Goal: Information Seeking & Learning: Learn about a topic

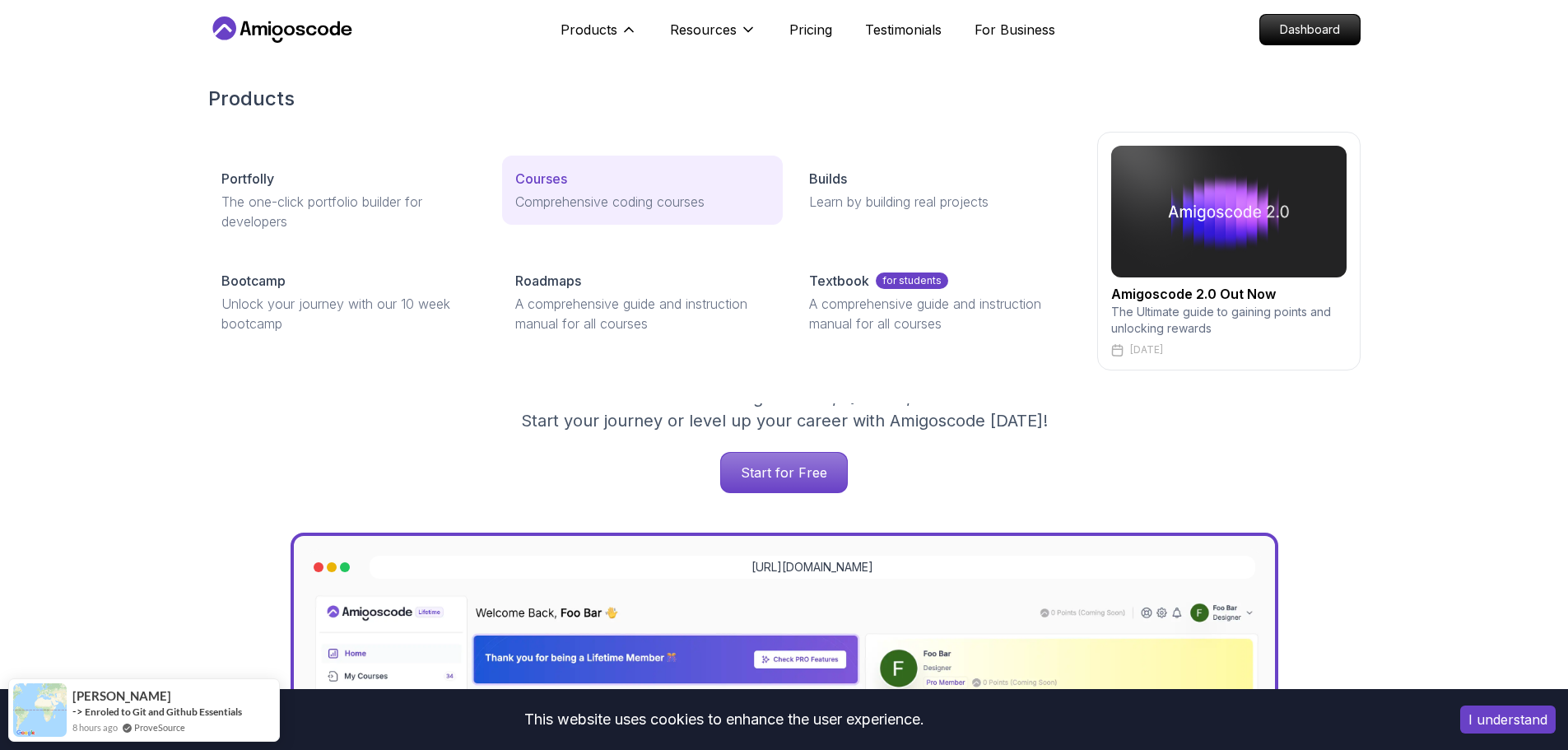
click at [550, 167] on link "Courses Comprehensive coding courses" at bounding box center [642, 190] width 281 height 70
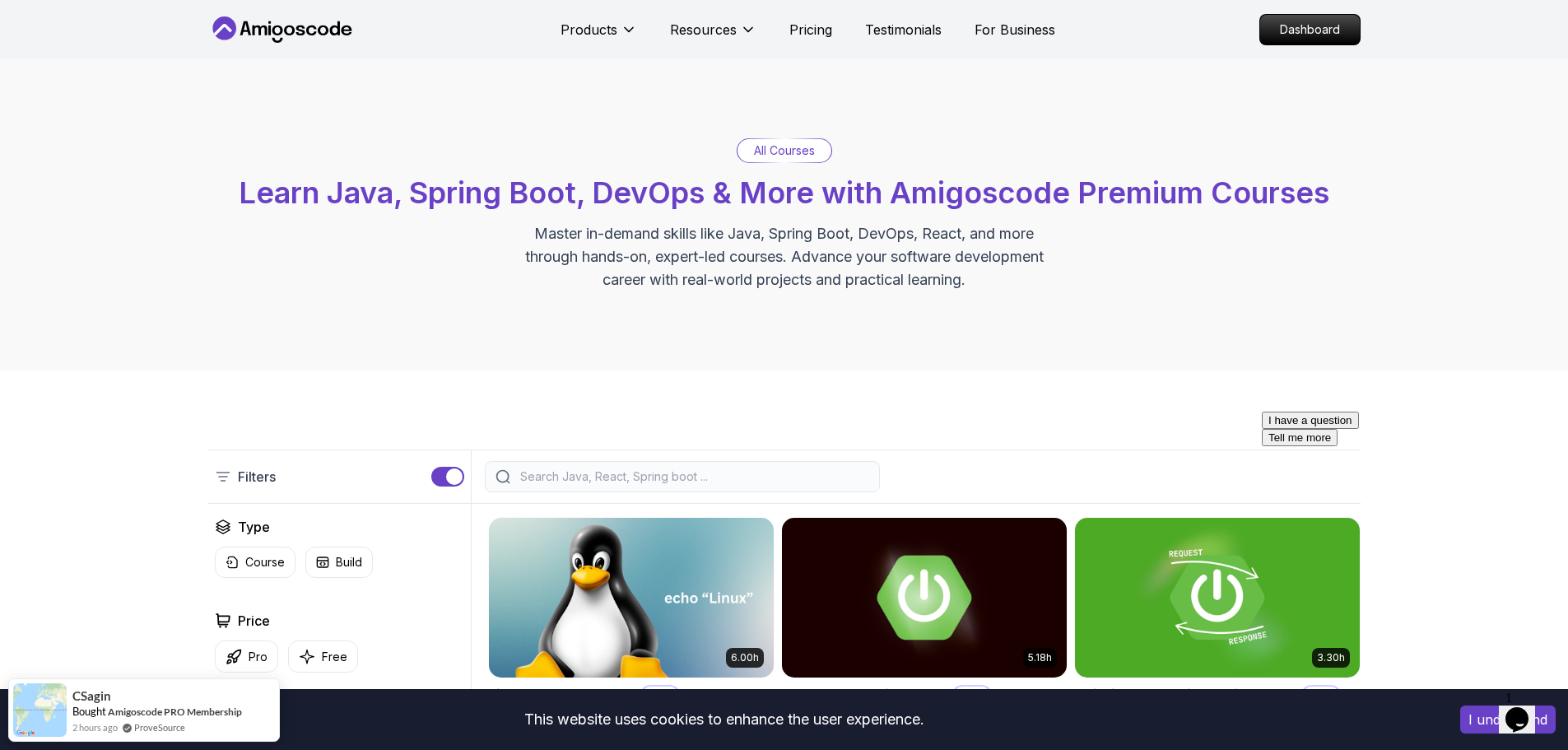
click at [665, 474] on input "search" at bounding box center [693, 477] width 352 height 17
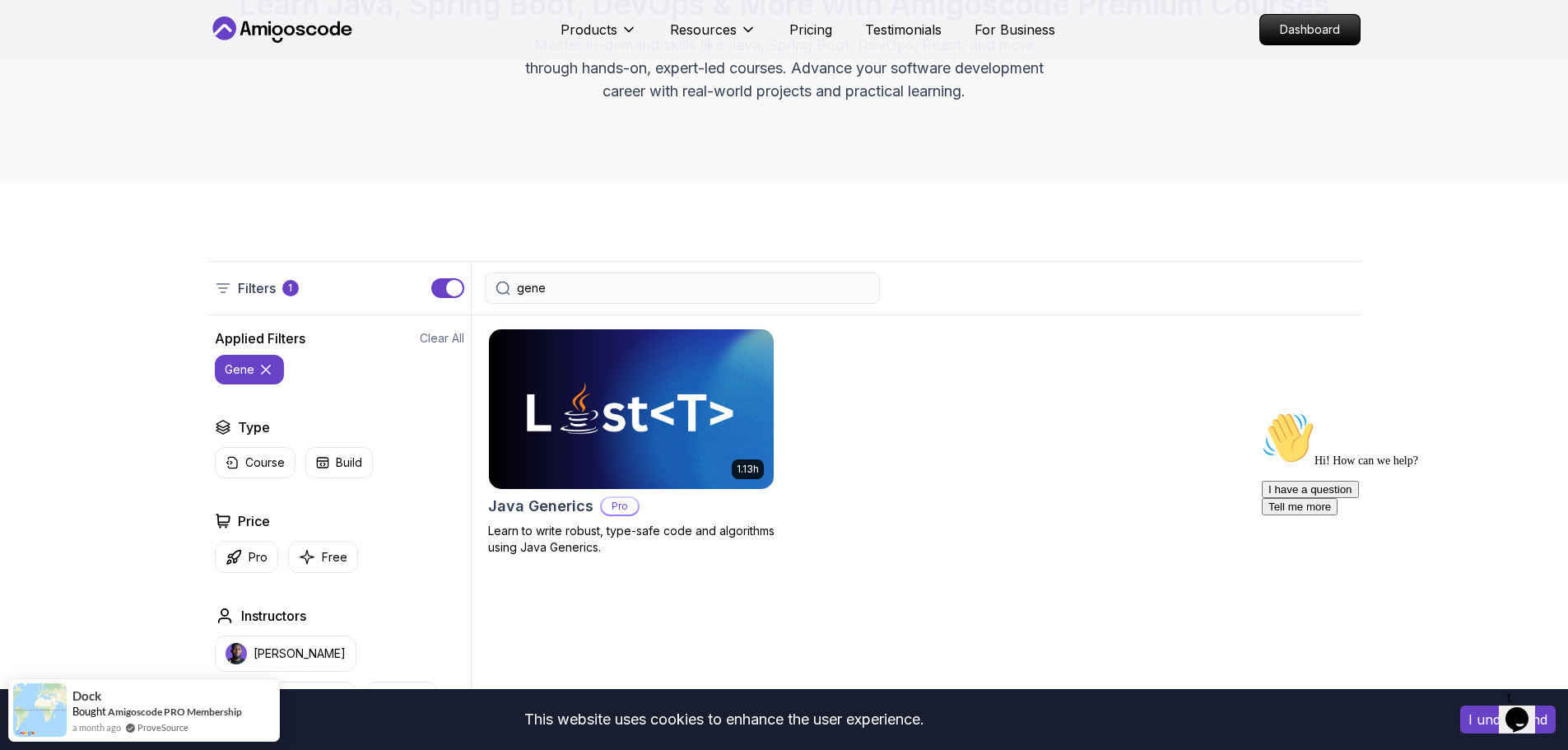
scroll to position [190, 0]
type input "gene"
click at [598, 401] on img at bounding box center [630, 407] width 299 height 167
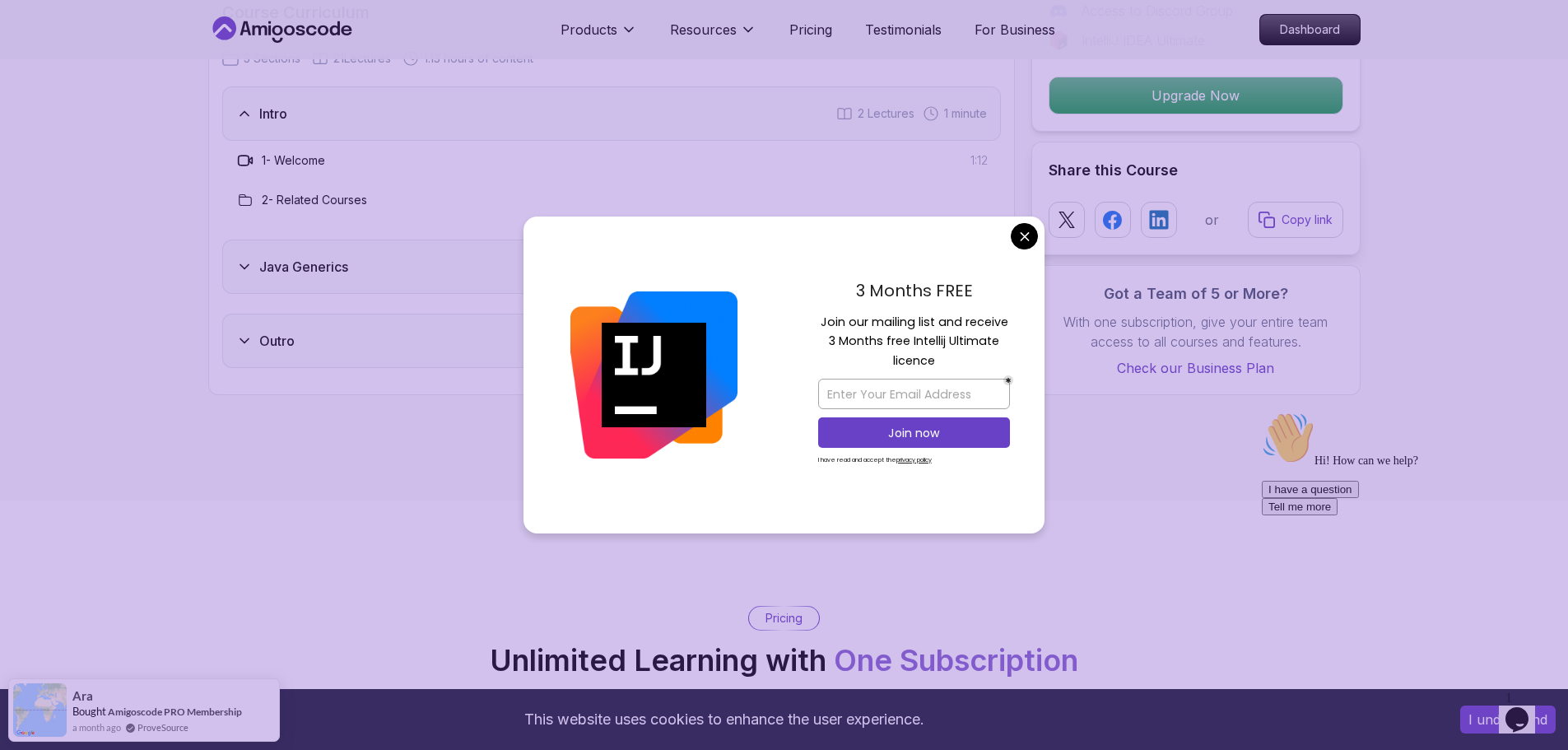
scroll to position [2189, 0]
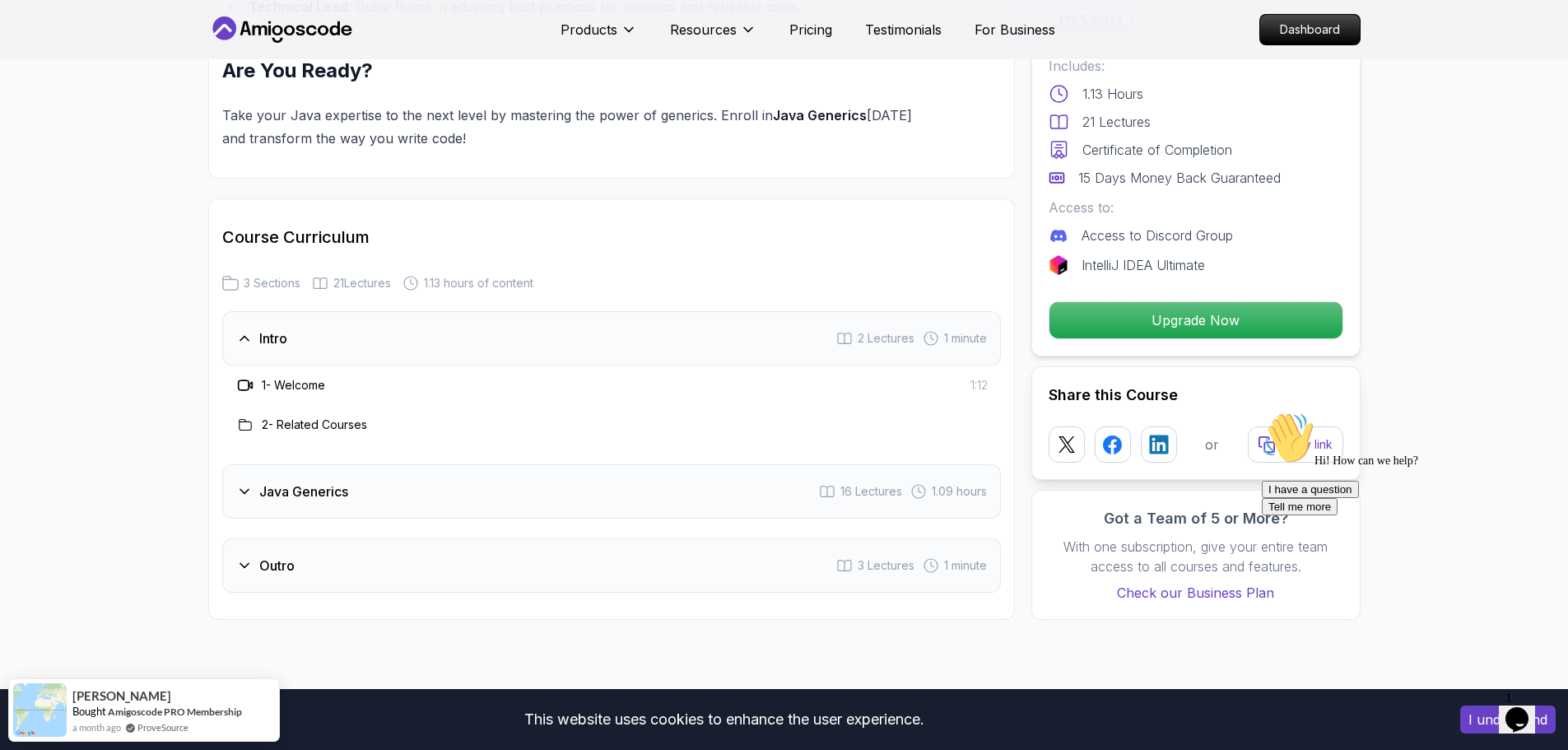
scroll to position [1965, 0]
click at [291, 503] on div "Java Generics 16 Lectures 1.09 hours" at bounding box center [612, 491] width 779 height 55
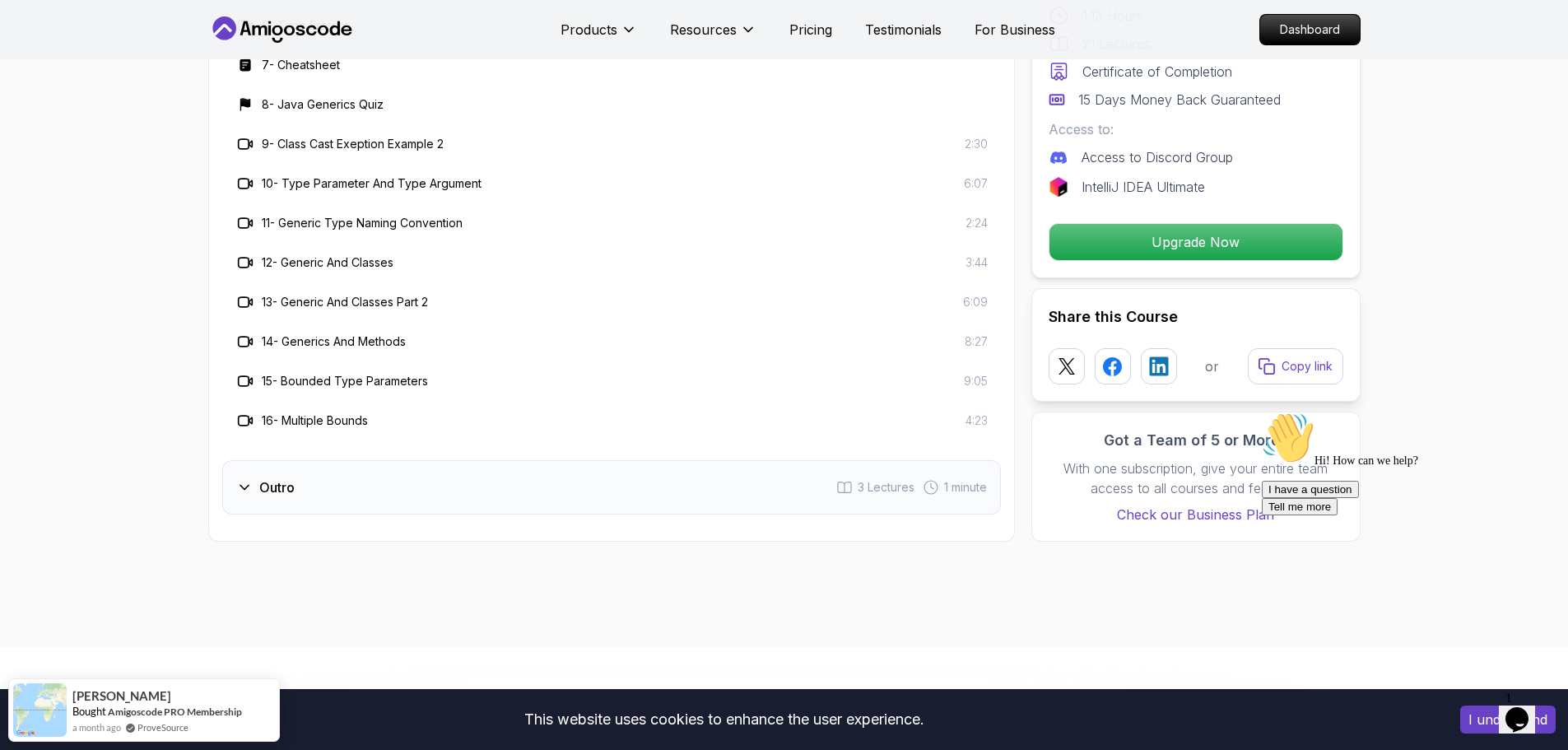
scroll to position [2612, 0]
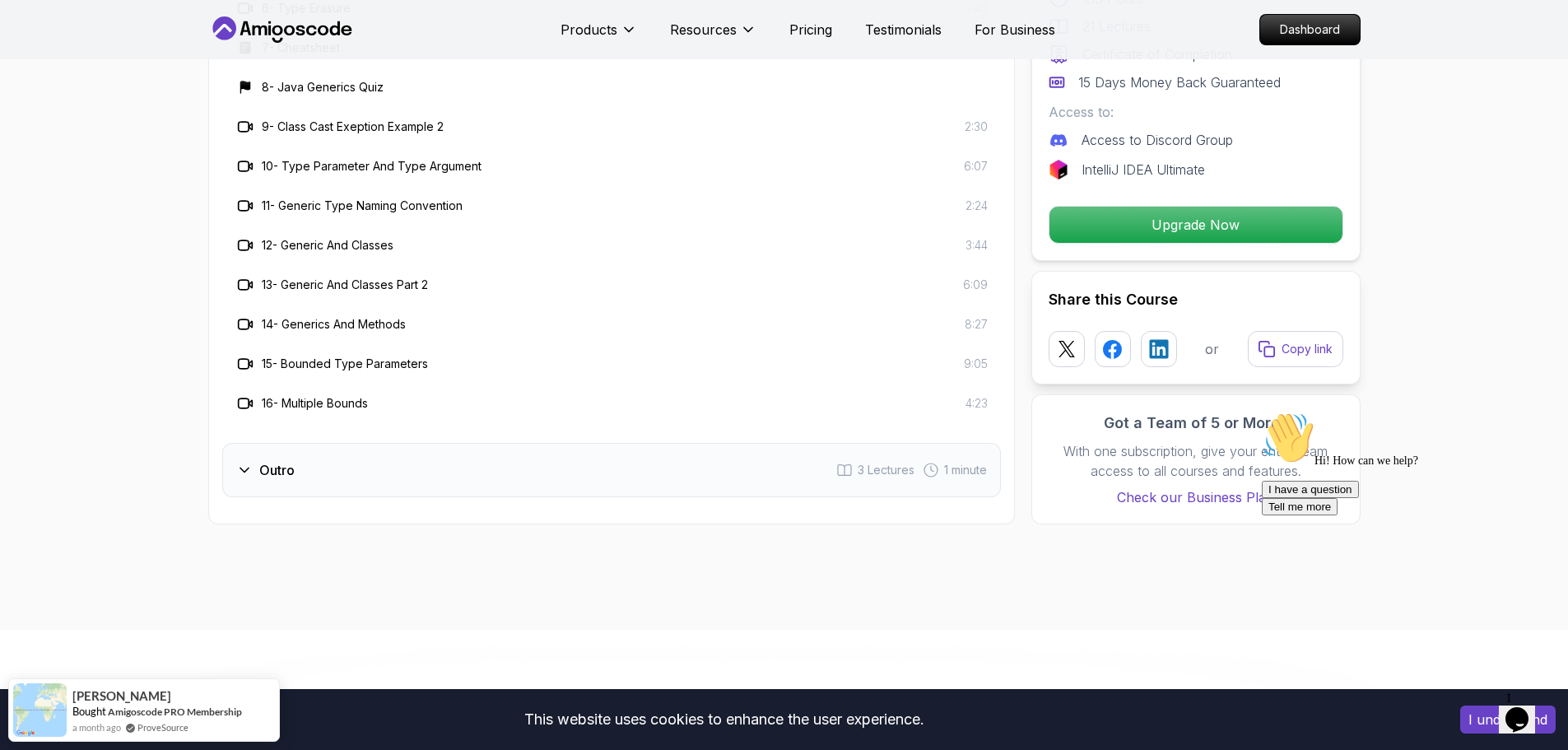
click at [252, 455] on div "Outro 3 Lectures 1 minute" at bounding box center [612, 471] width 779 height 55
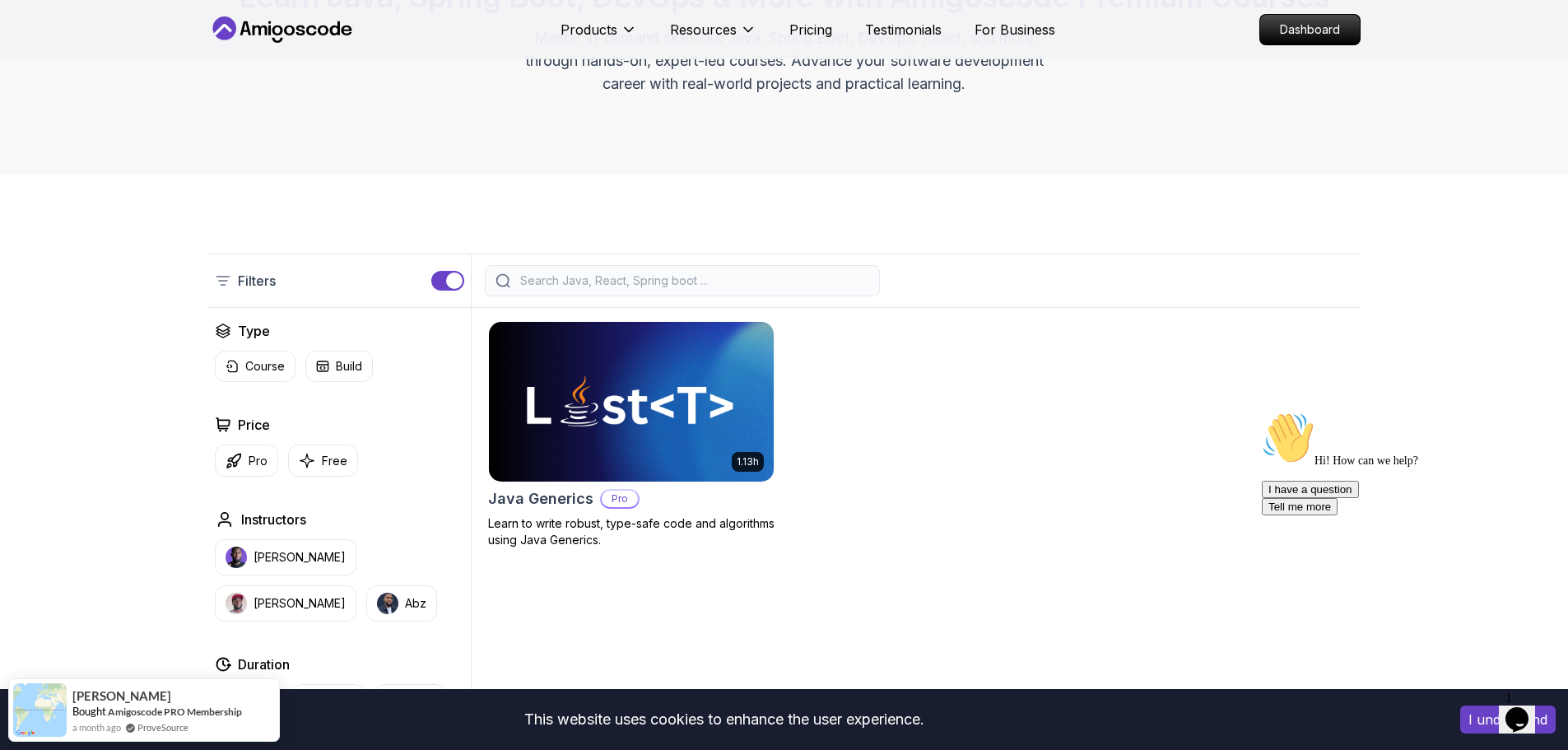
scroll to position [197, 0]
click at [631, 404] on img at bounding box center [630, 400] width 299 height 167
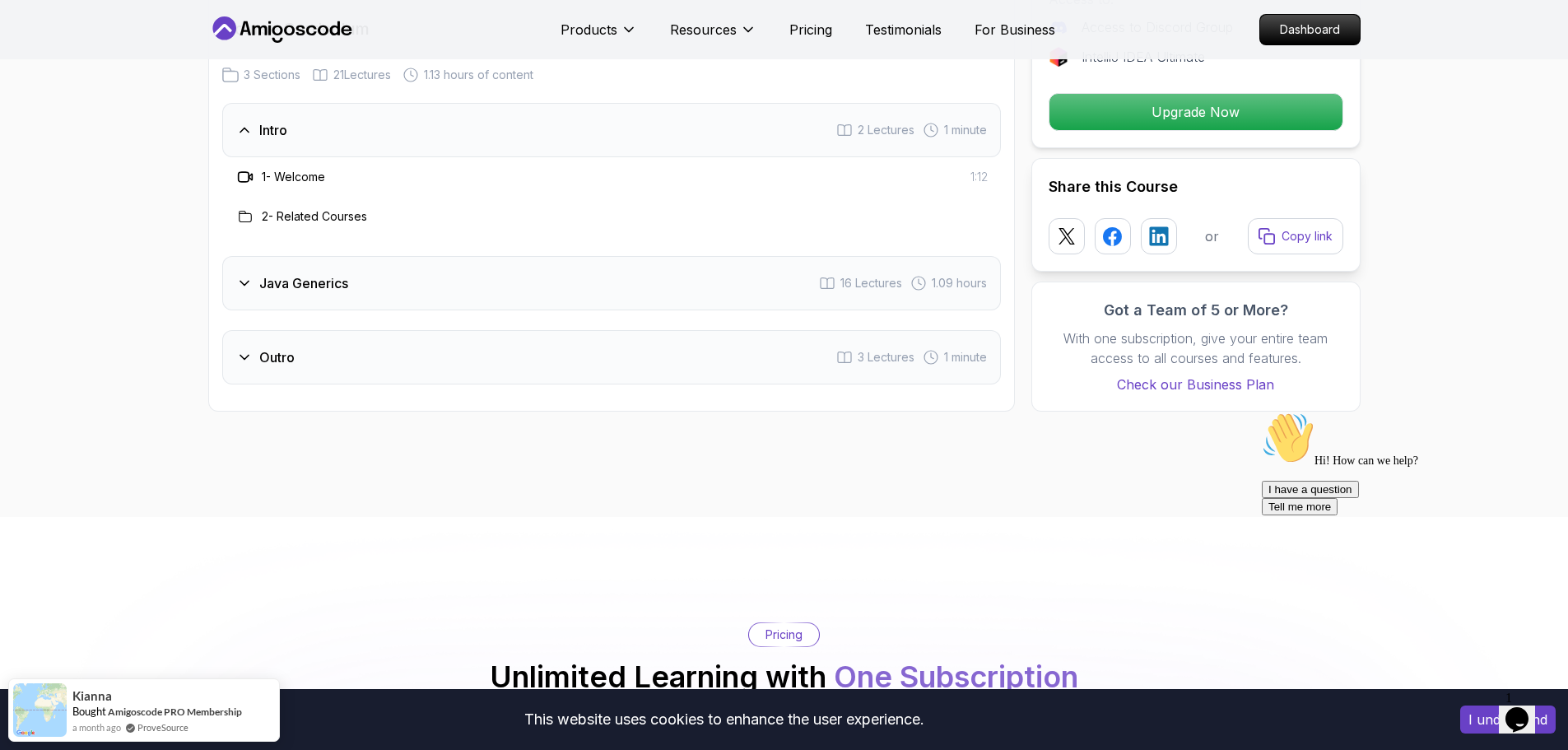
click at [300, 280] on h3 "Java Generics" at bounding box center [303, 283] width 89 height 20
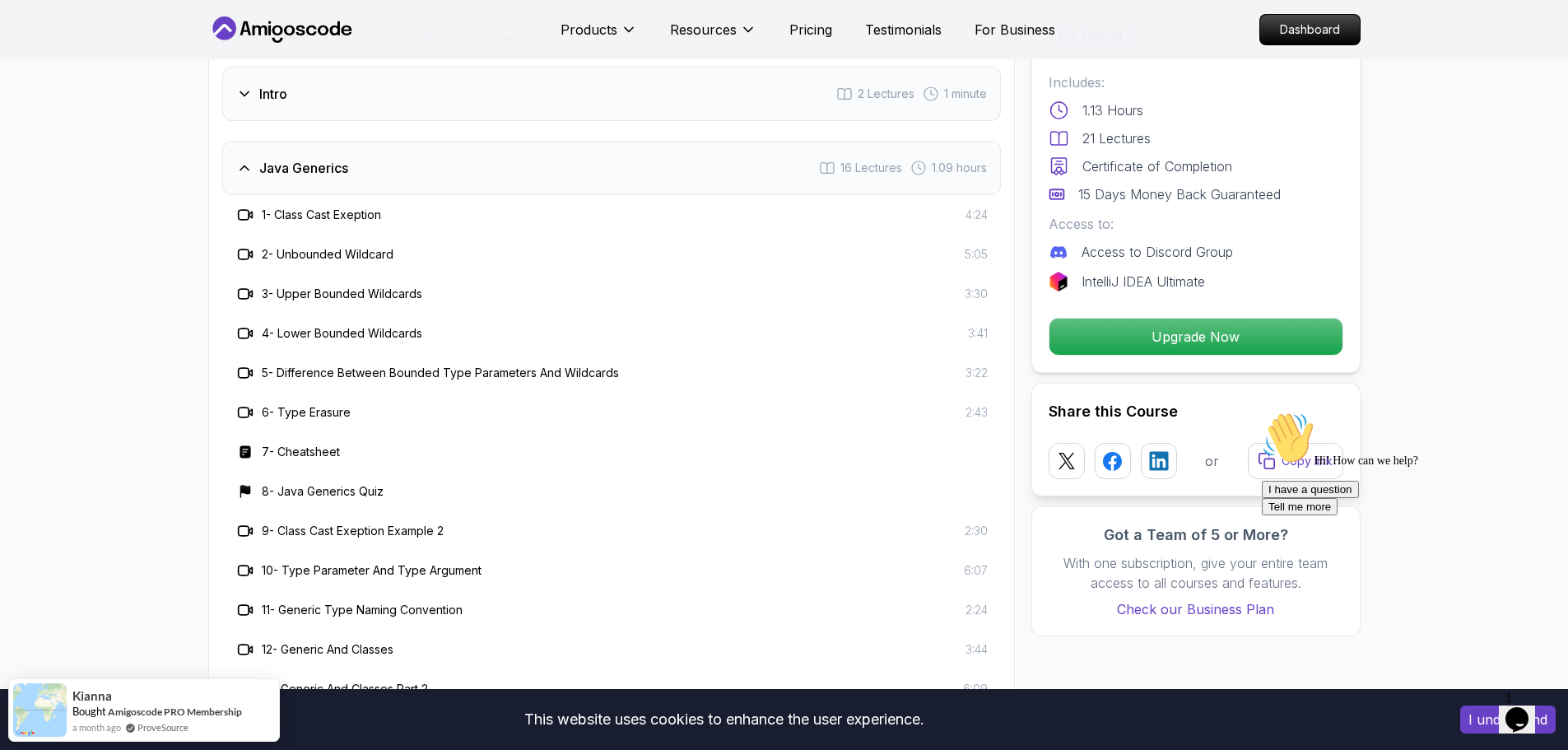
scroll to position [2207, 0]
click at [345, 213] on h3 "1 - Class Cast Exeption" at bounding box center [321, 215] width 119 height 17
click at [265, 110] on div "Intro 2 Lectures 1 minute" at bounding box center [612, 95] width 779 height 55
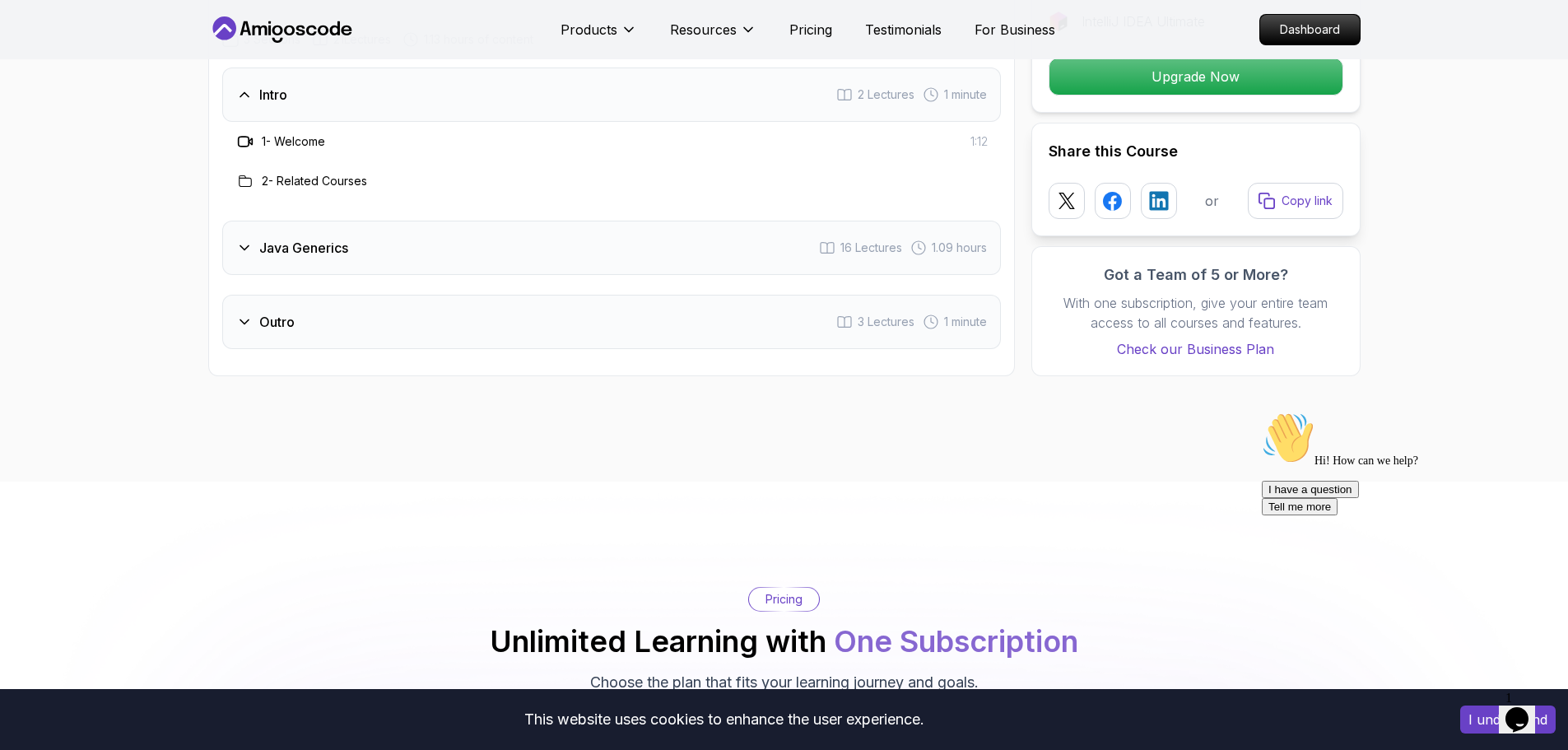
click at [264, 241] on h3 "Java Generics" at bounding box center [303, 248] width 89 height 20
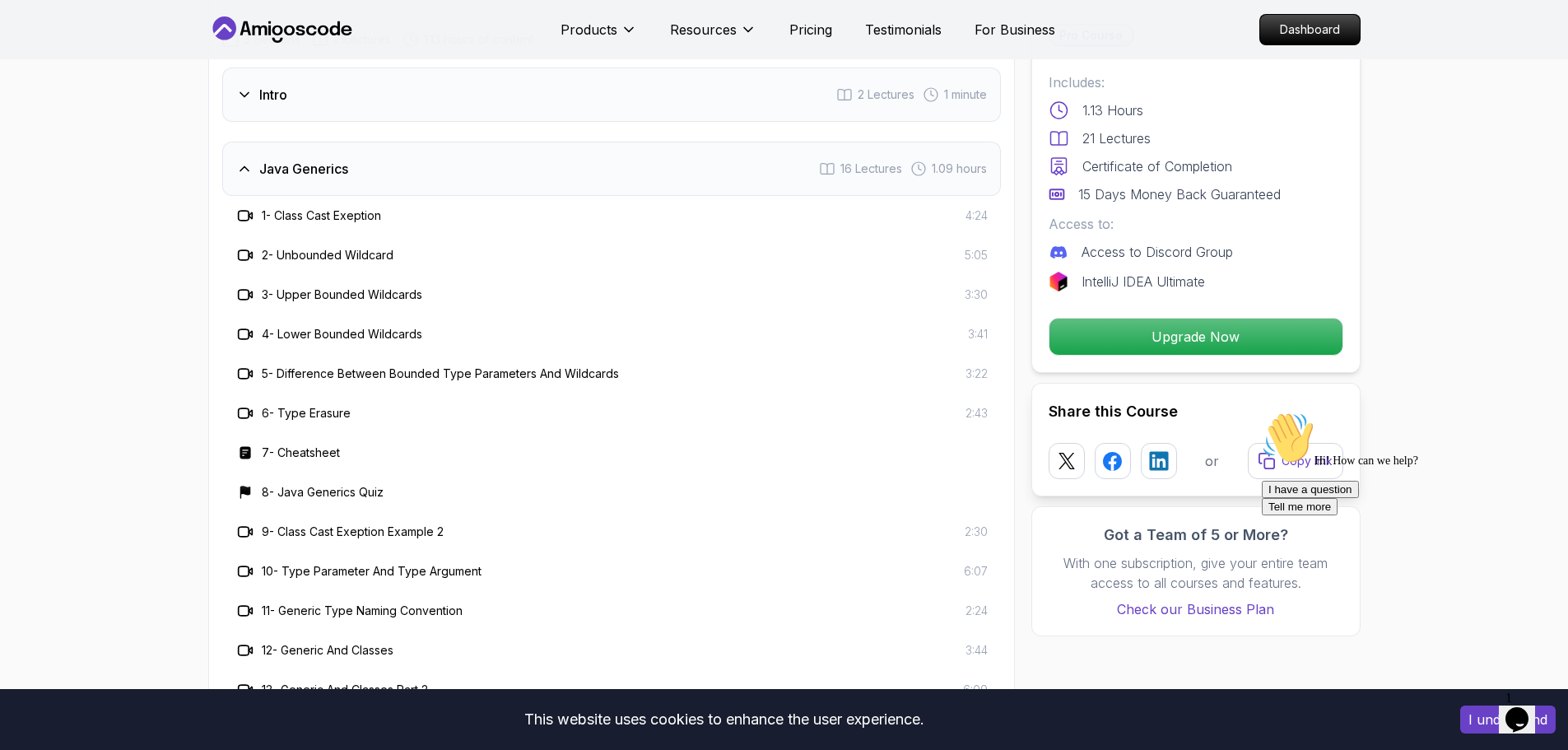
click at [422, 436] on div "7 - Cheatsheet" at bounding box center [612, 452] width 779 height 39
click at [349, 448] on div "7 - Cheatsheet" at bounding box center [612, 453] width 753 height 20
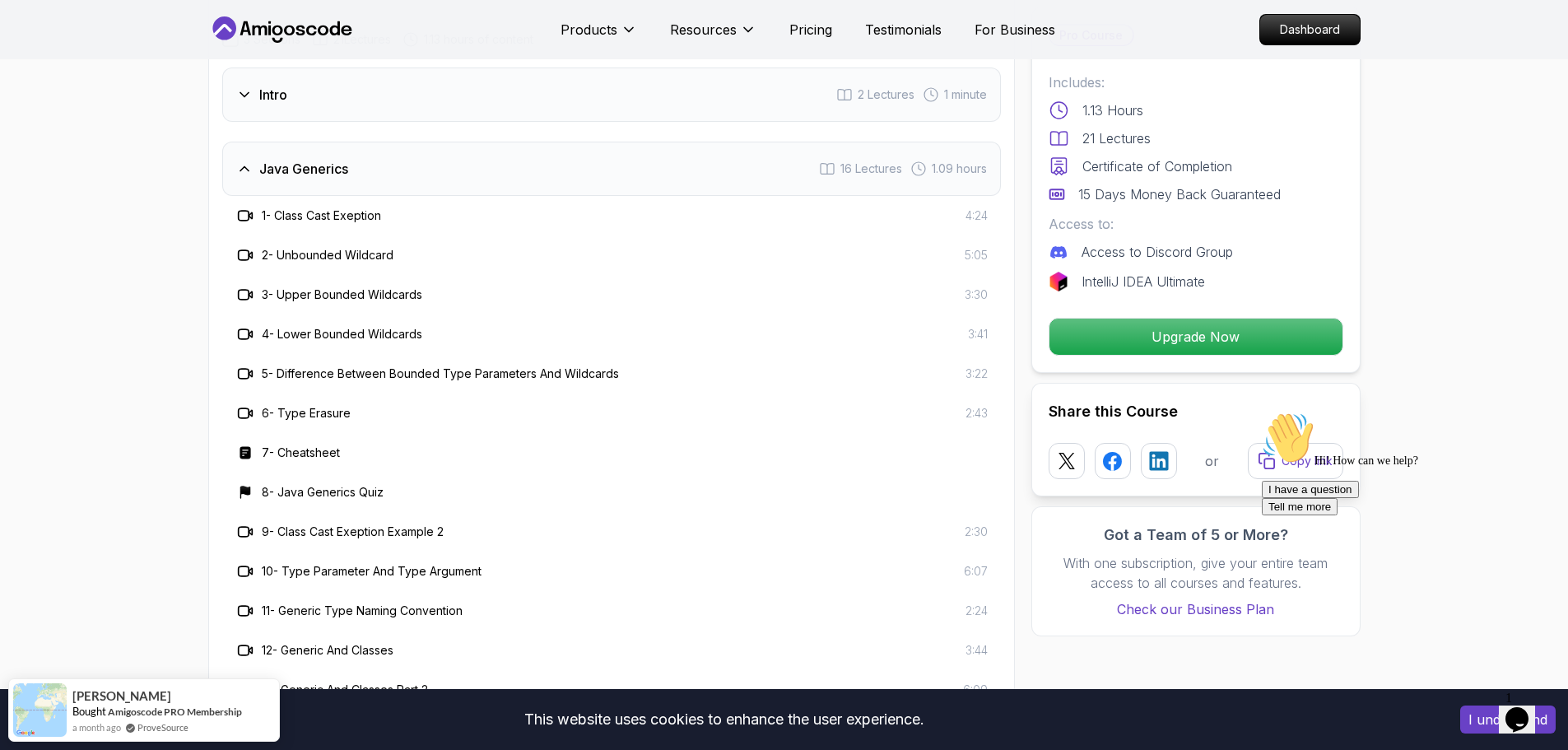
click at [323, 446] on h3 "7 - Cheatsheet" at bounding box center [300, 452] width 78 height 17
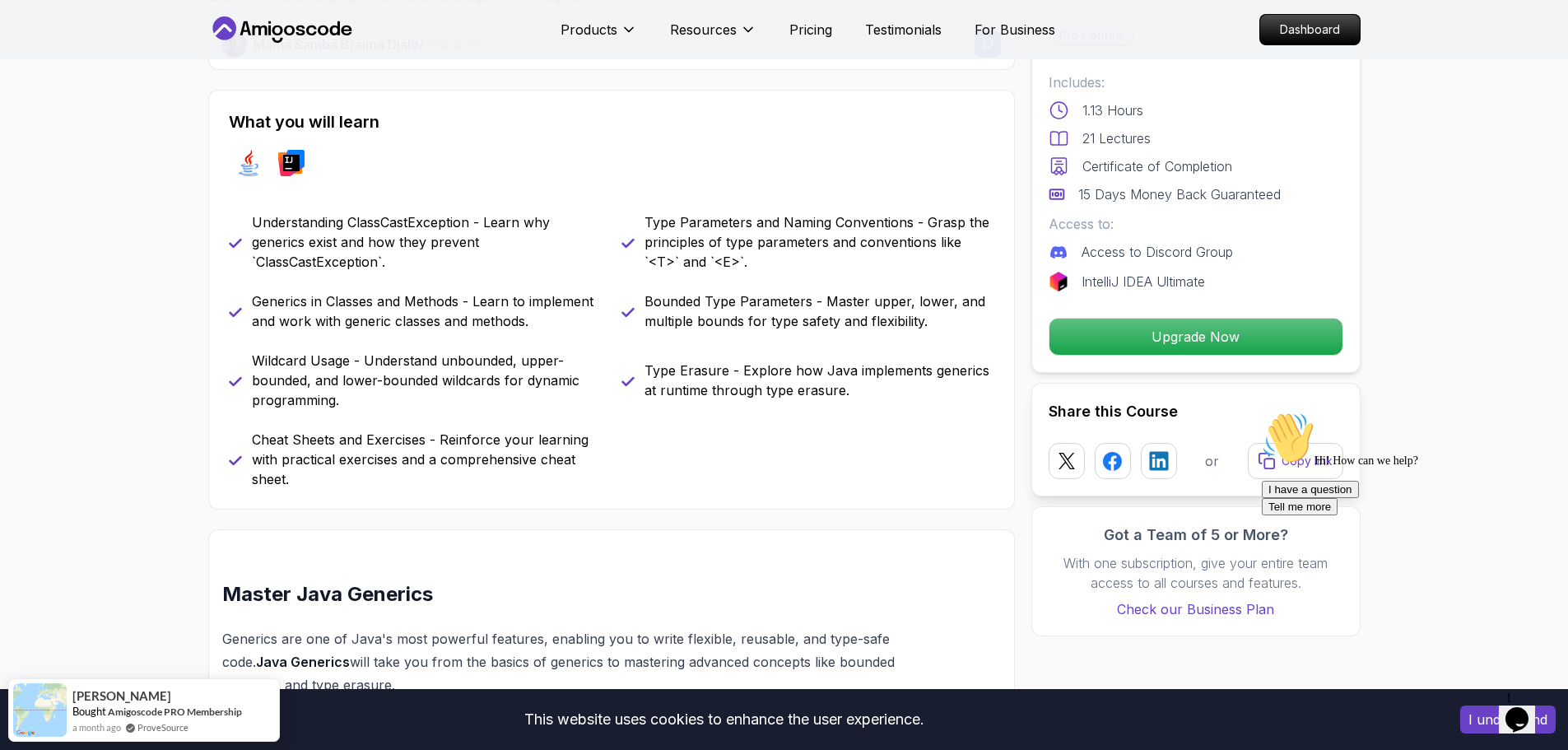
scroll to position [0, 0]
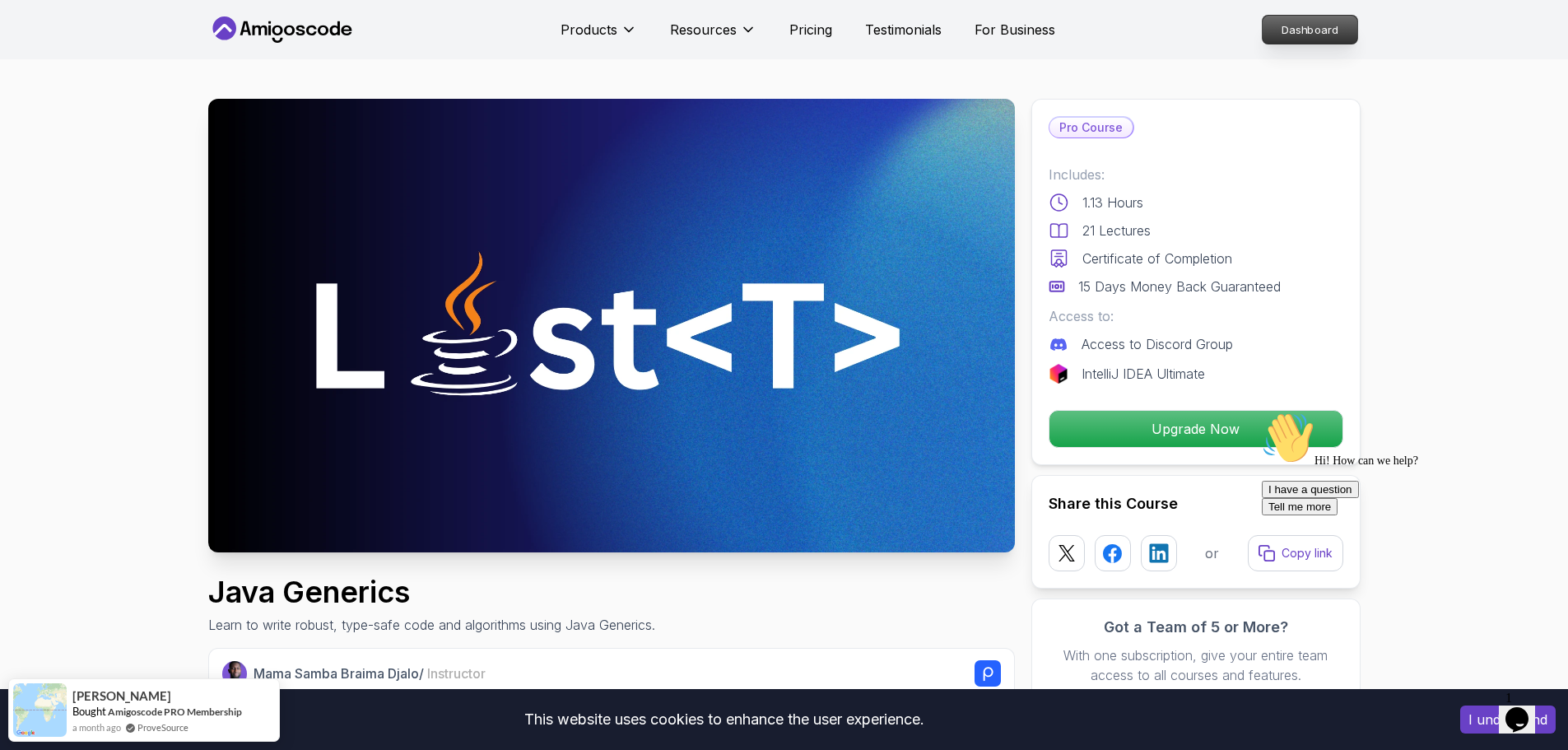
click at [1266, 27] on p "Dashboard" at bounding box center [1310, 29] width 95 height 28
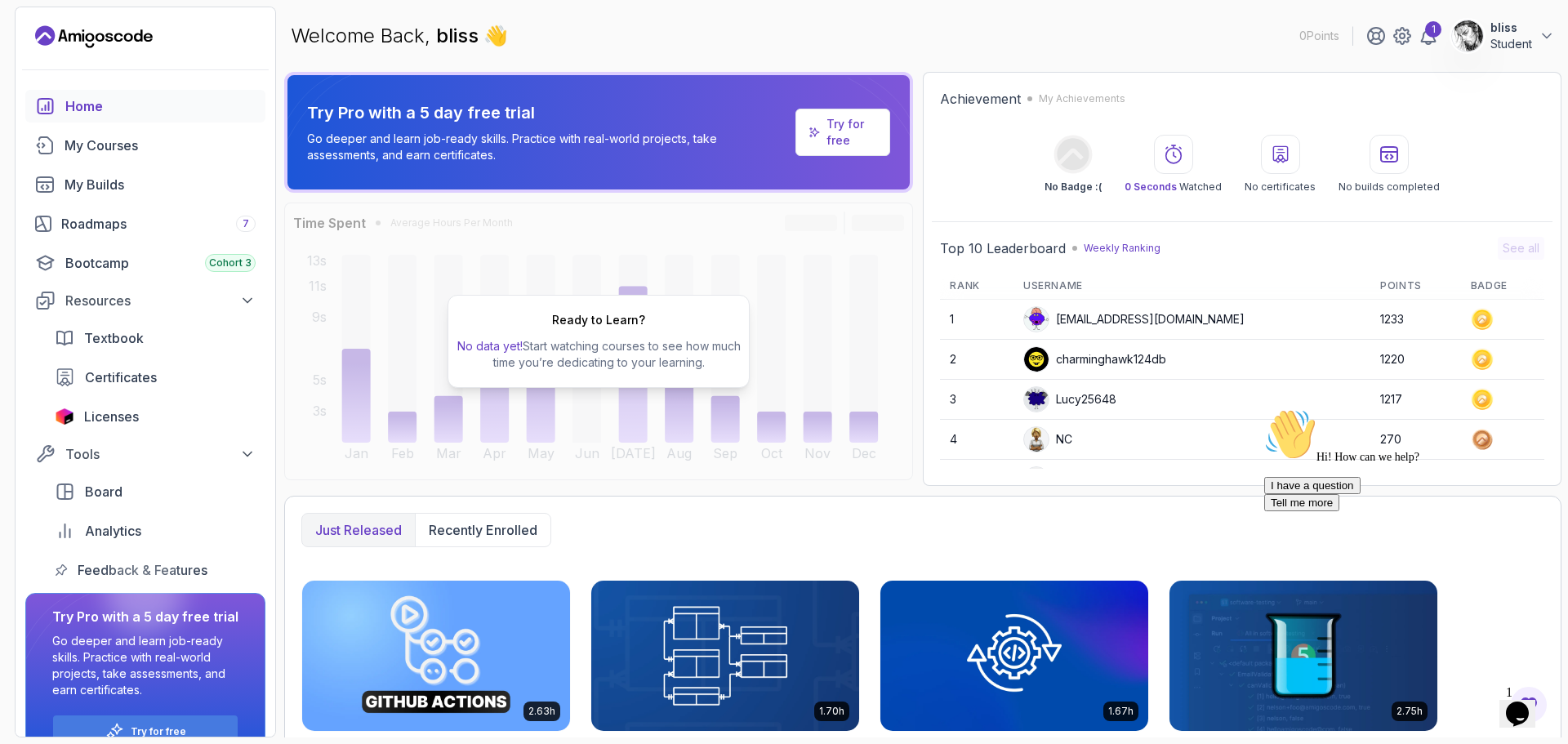
click at [98, 38] on icon "Landing page" at bounding box center [93, 36] width 117 height 26
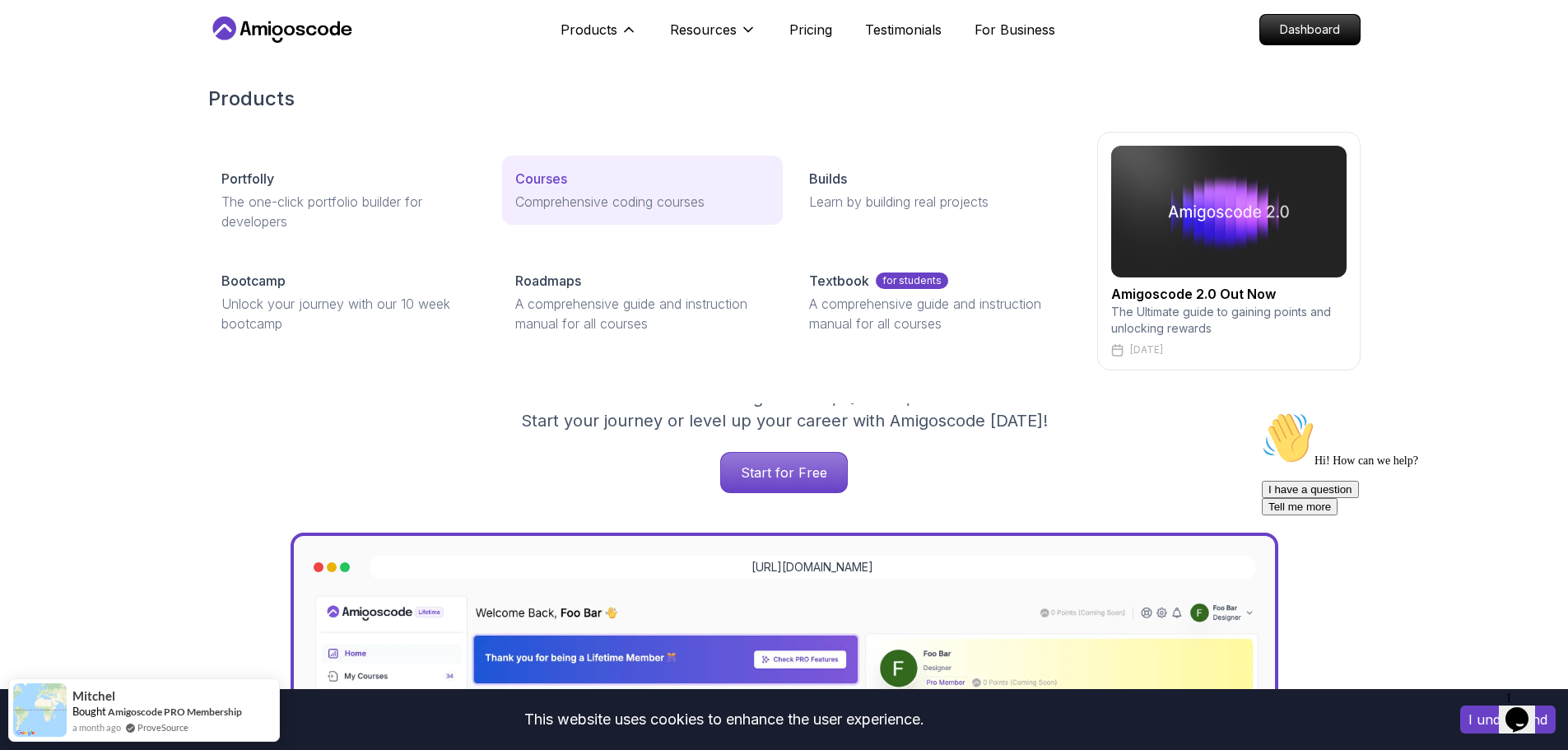
click at [557, 177] on p "Courses" at bounding box center [541, 178] width 52 height 20
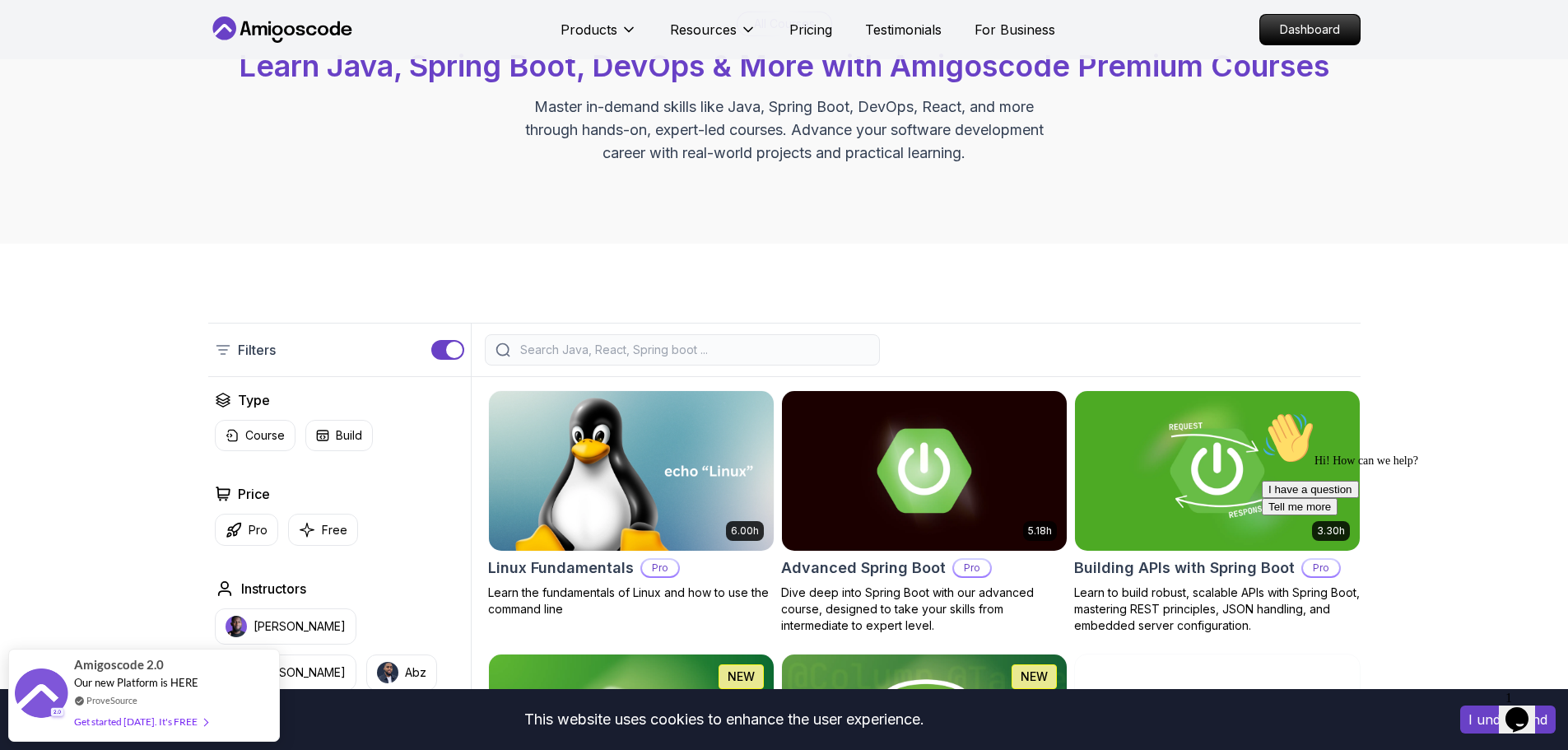
scroll to position [126, 0]
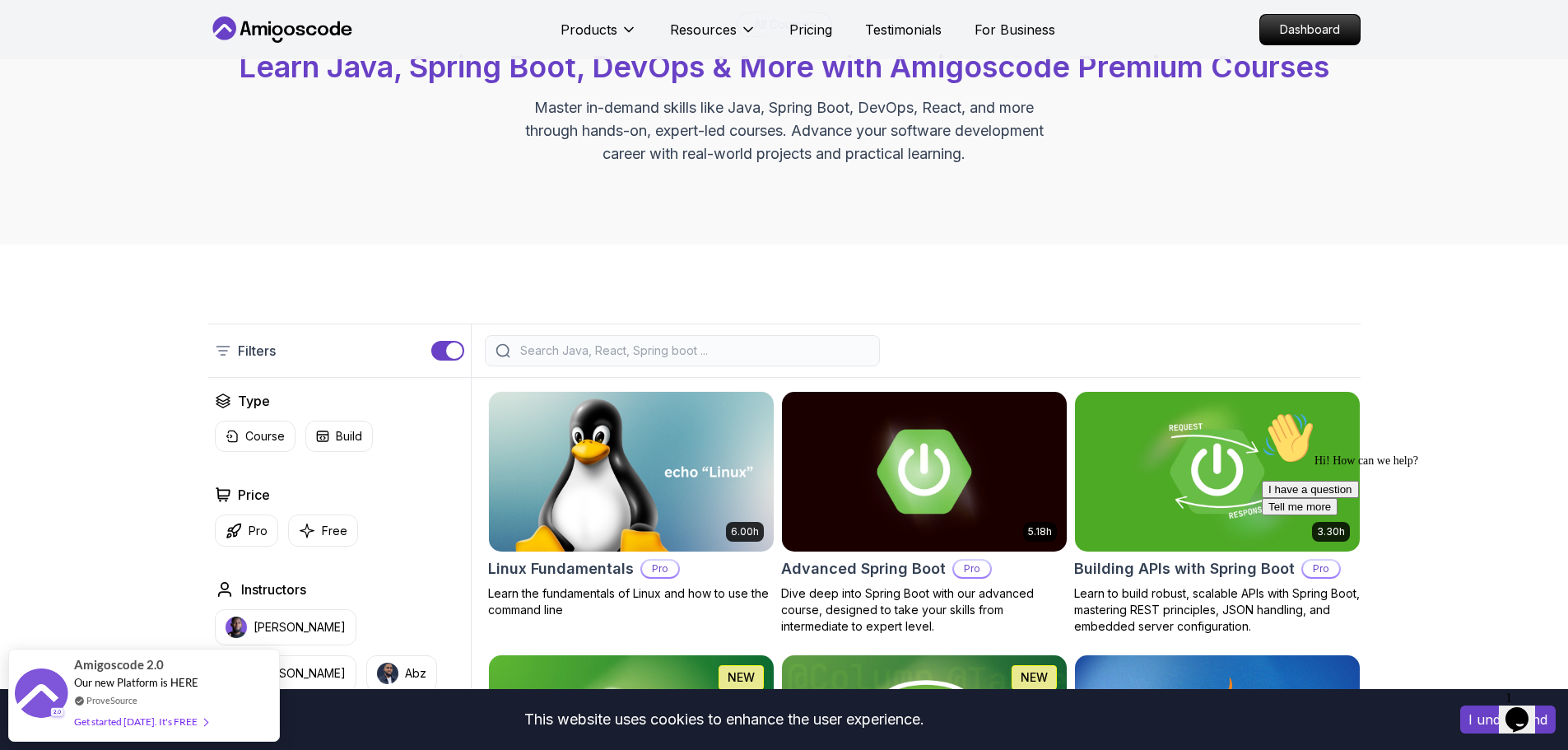
click at [649, 352] on input "search" at bounding box center [693, 351] width 352 height 17
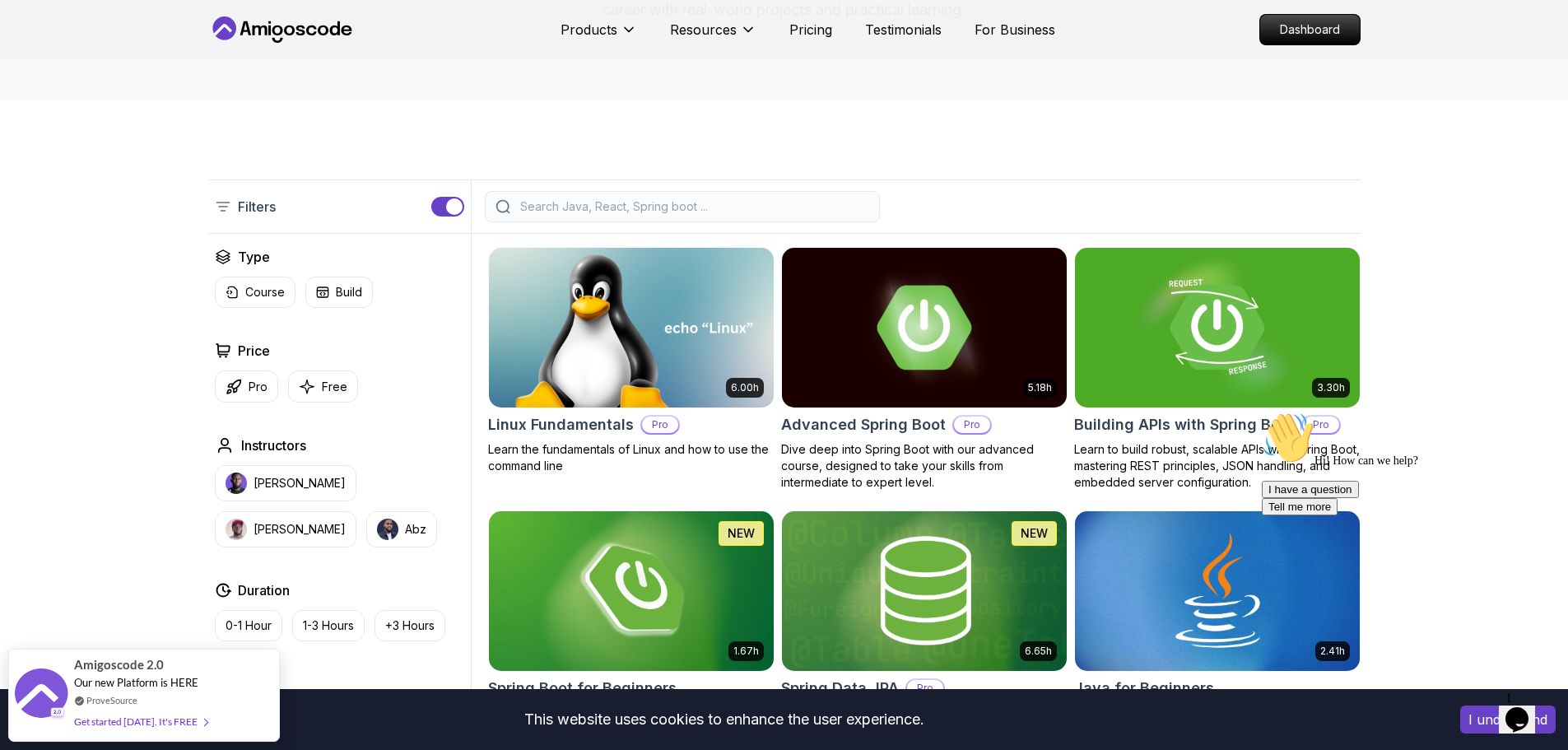
scroll to position [271, 0]
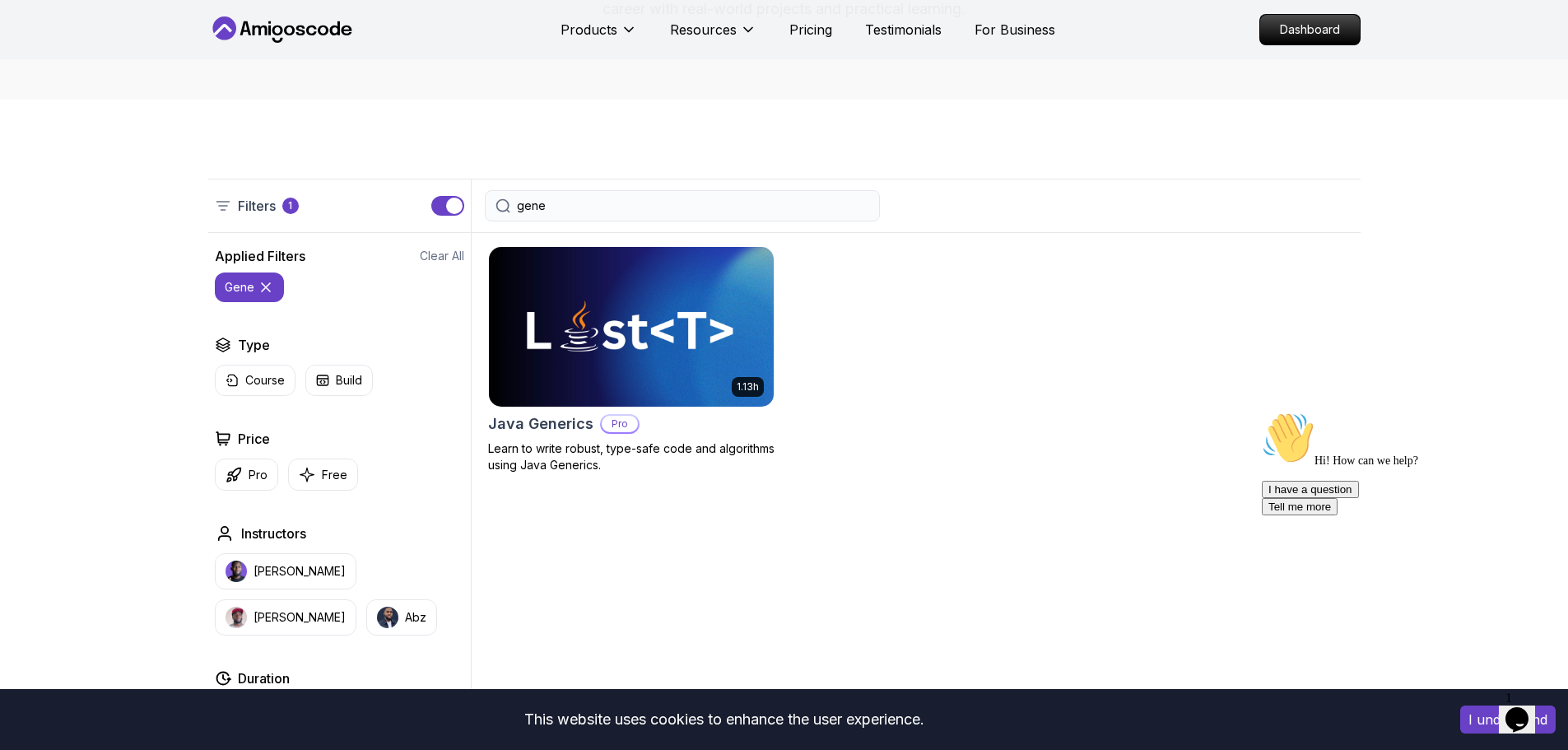
type input "gene"
click at [595, 365] on img at bounding box center [631, 326] width 285 height 160
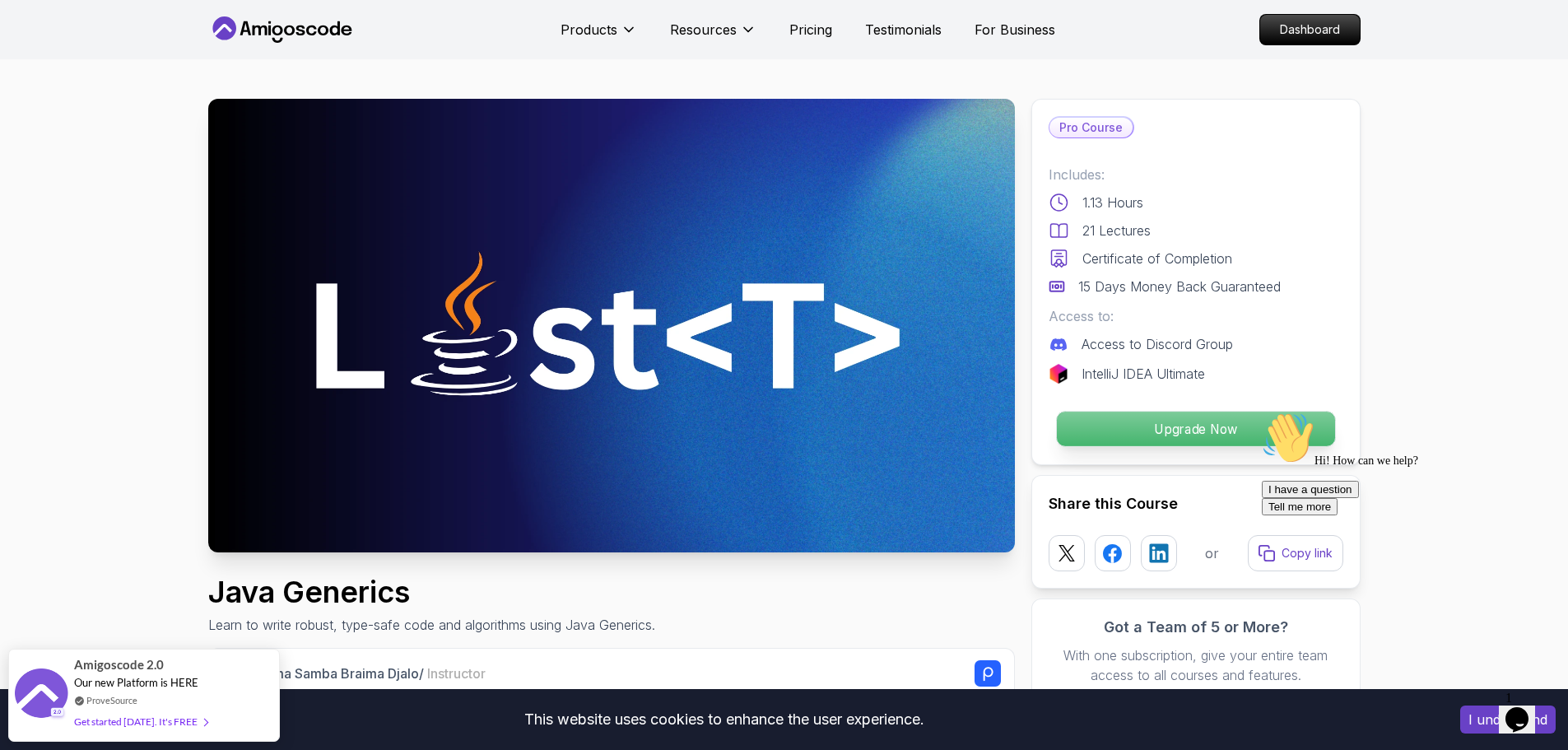
click at [1119, 426] on p "Upgrade Now" at bounding box center [1195, 429] width 278 height 34
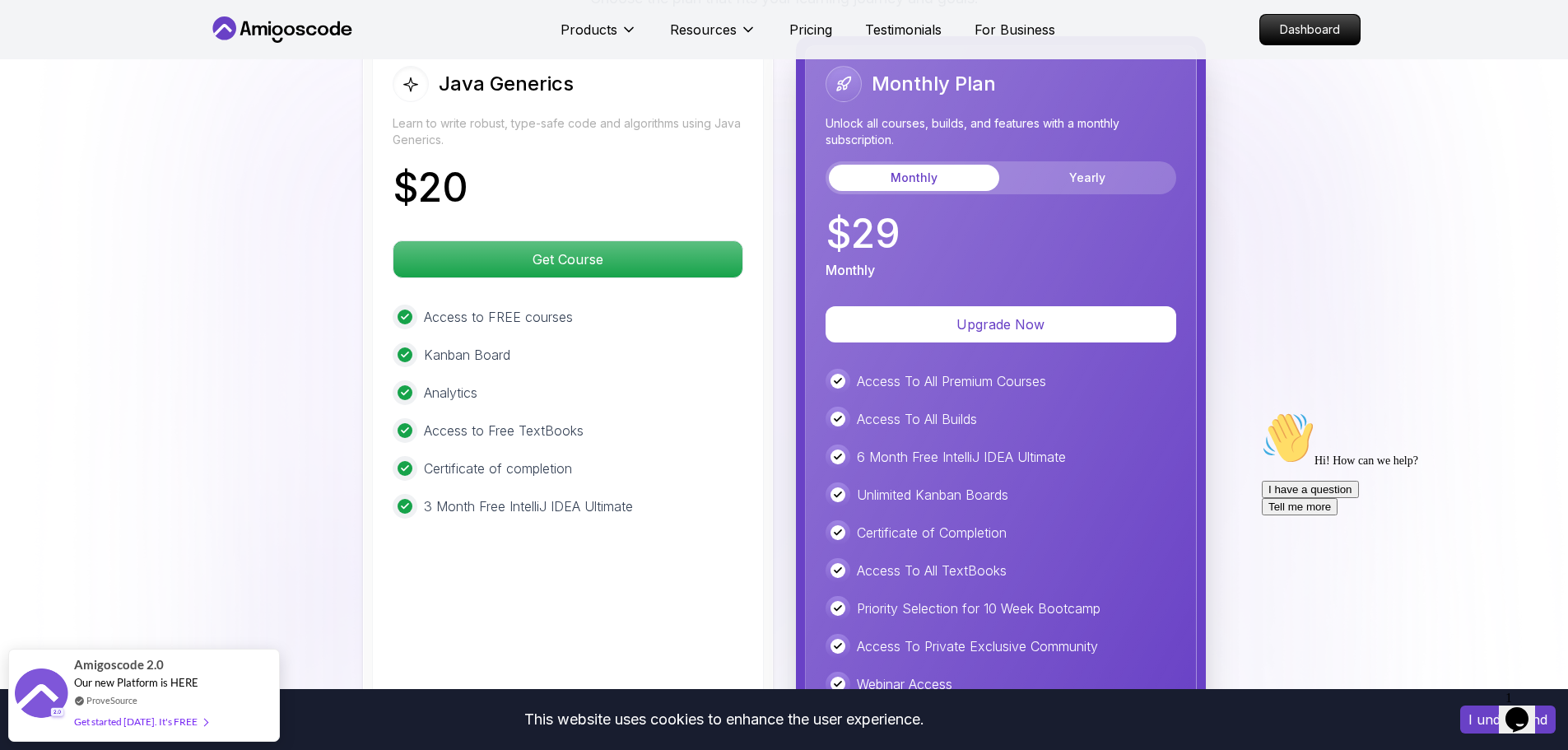
scroll to position [2892, 0]
